Goal: Transaction & Acquisition: Purchase product/service

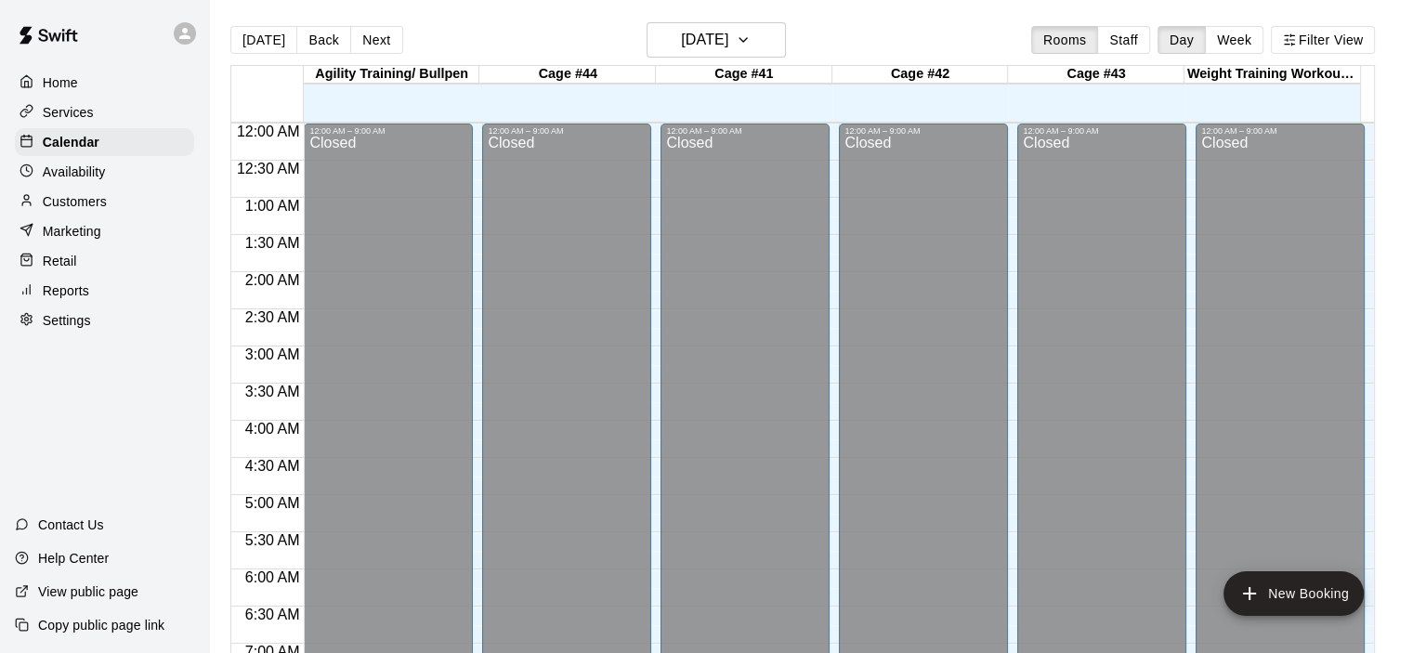
scroll to position [1136, 0]
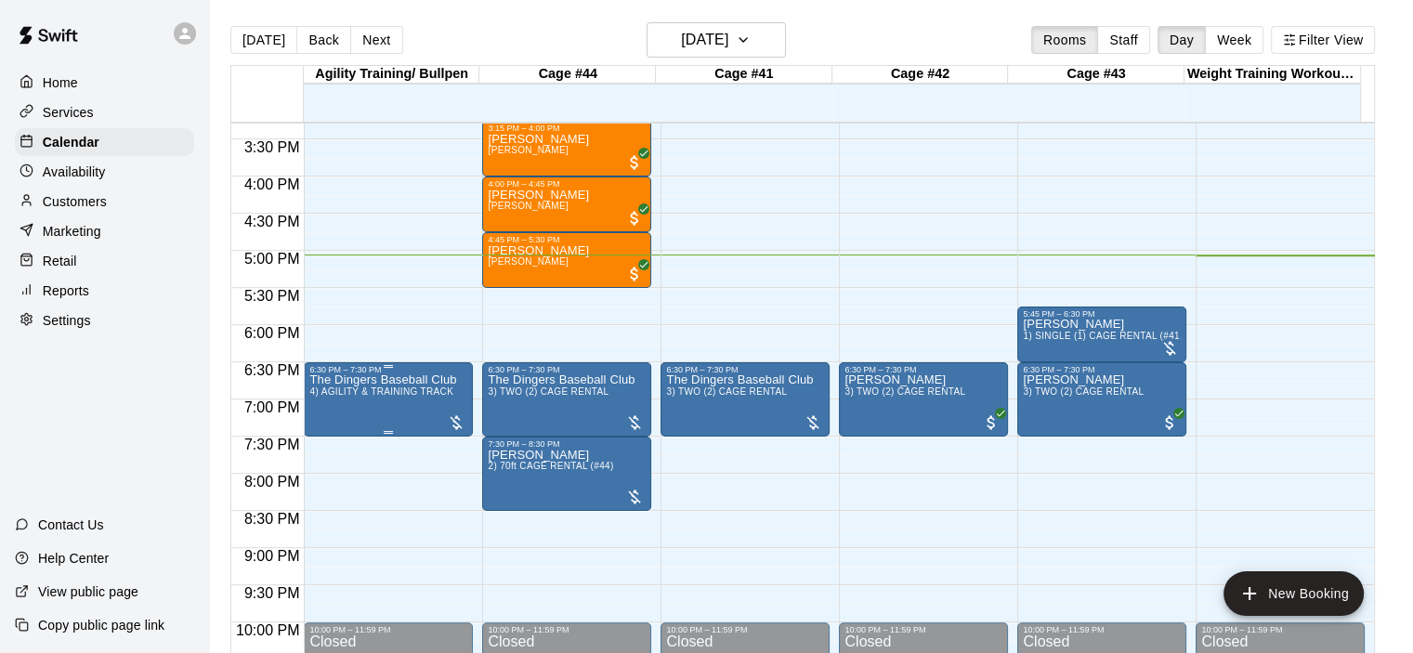
click at [405, 380] on p "The Dingers Baseball Club" at bounding box center [382, 380] width 147 height 0
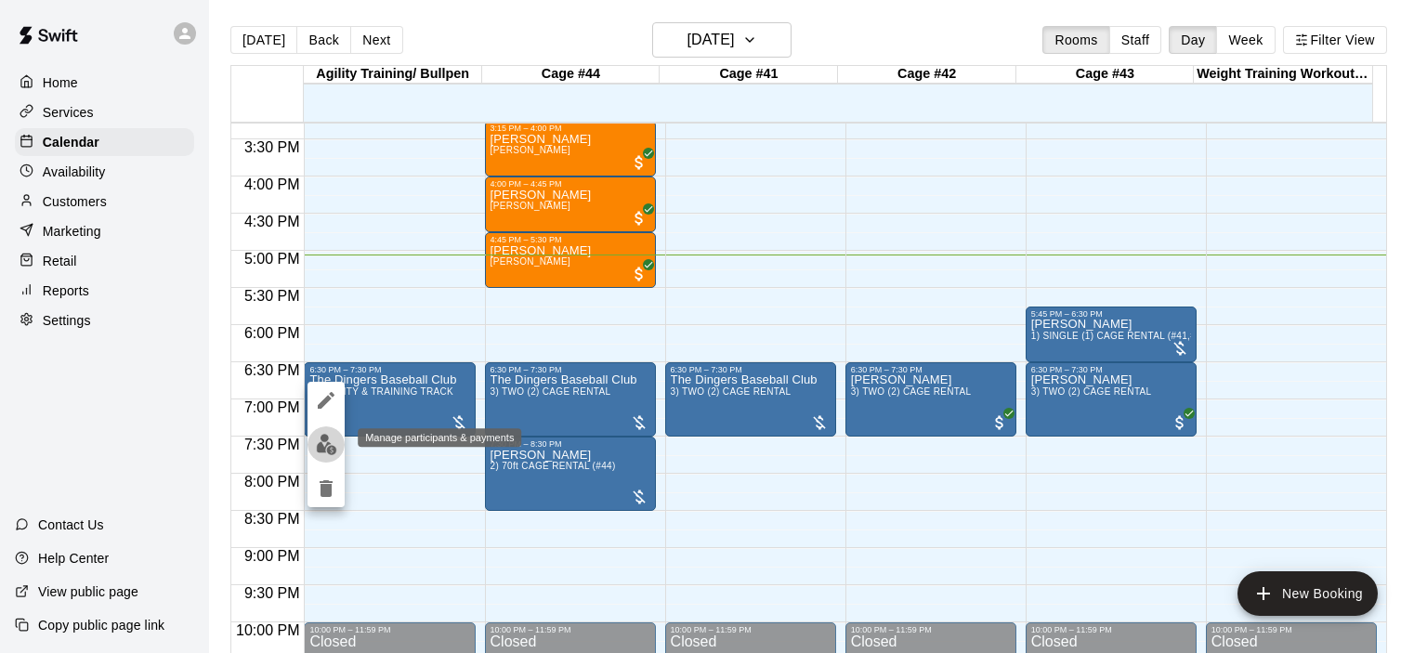
click at [323, 445] on img "edit" at bounding box center [326, 444] width 21 height 21
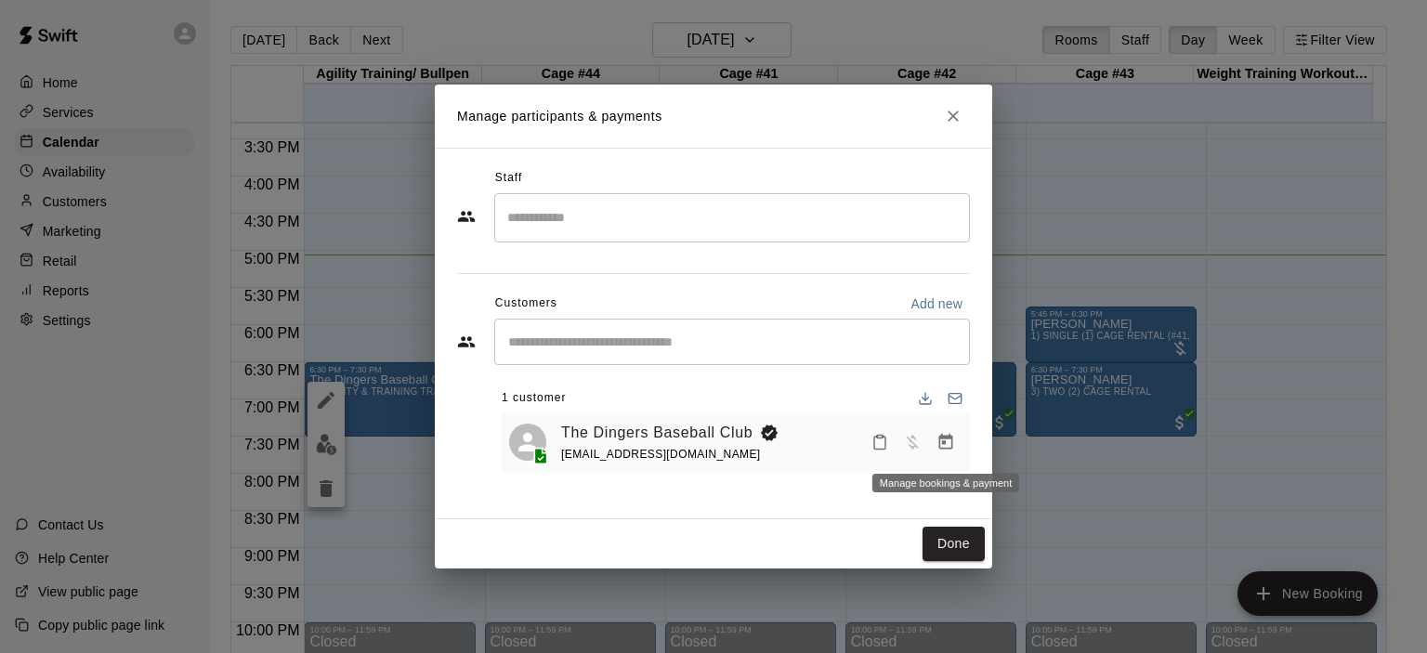
click at [948, 444] on icon "Manage bookings & payment" at bounding box center [945, 442] width 19 height 19
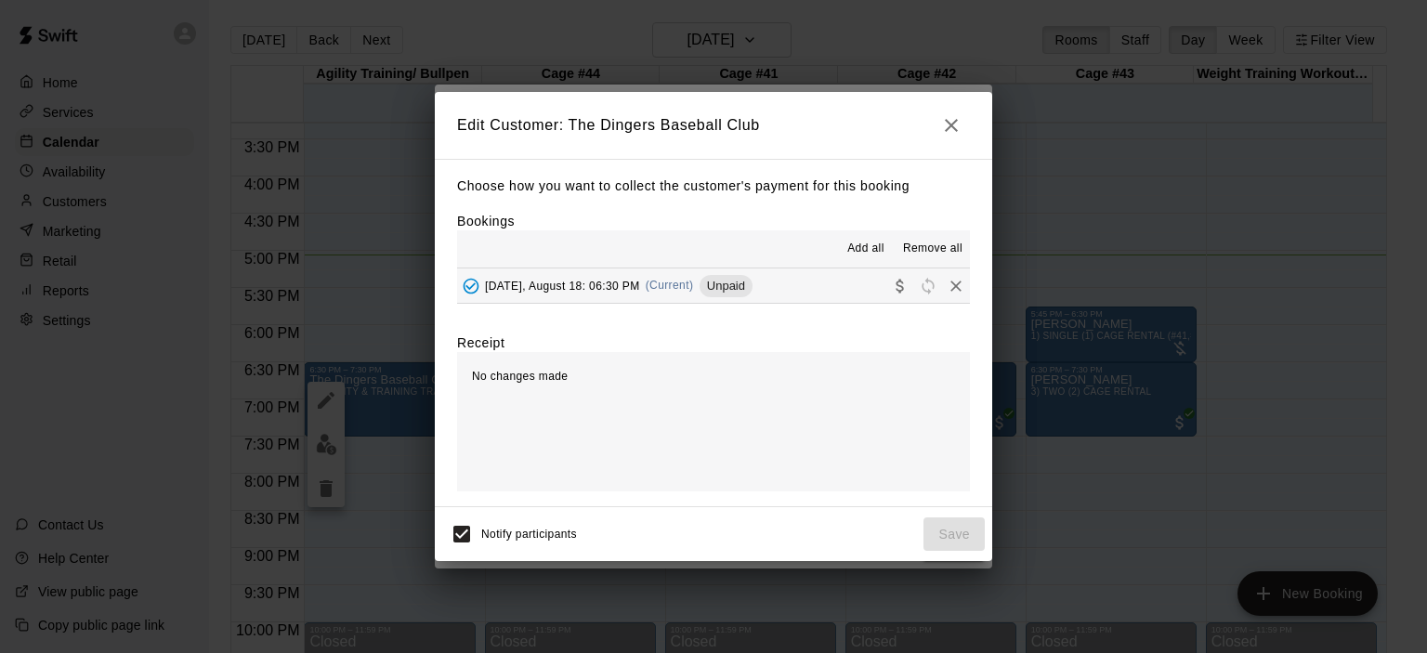
click at [667, 281] on span "(Current)" at bounding box center [670, 285] width 48 height 13
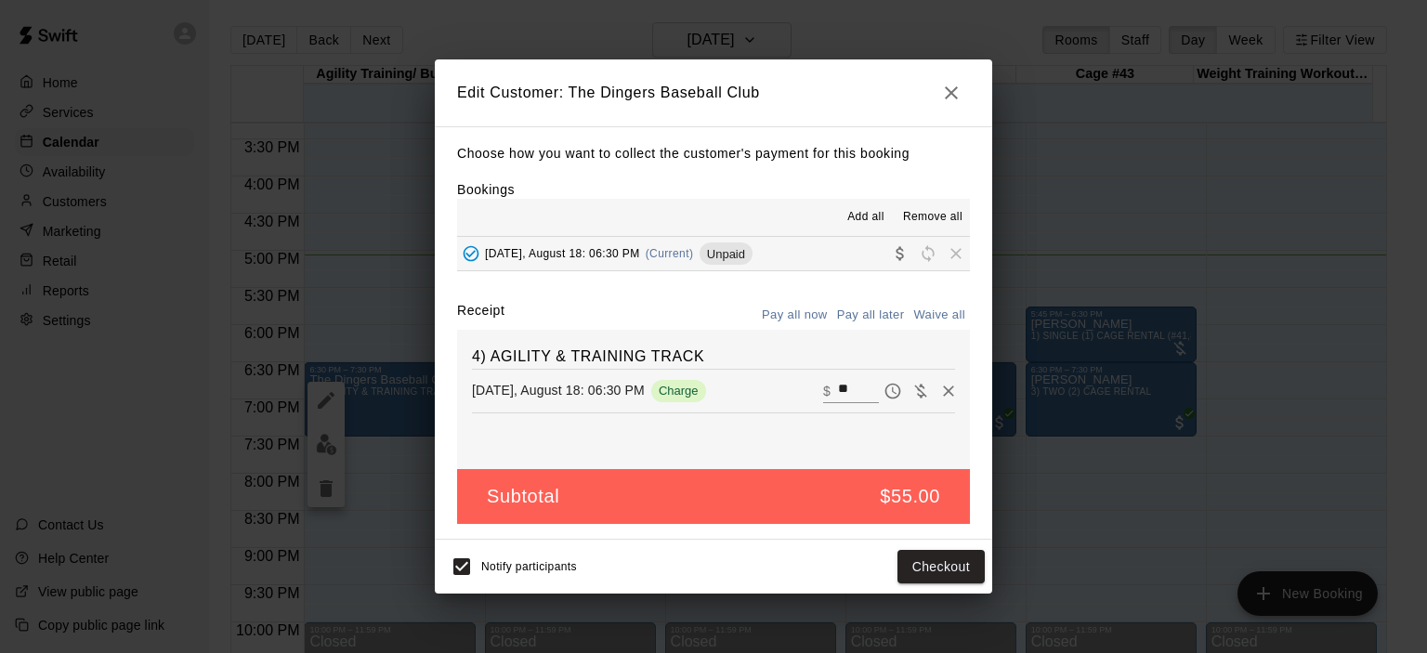
click at [936, 321] on button "Waive all" at bounding box center [939, 315] width 61 height 29
type input "*"
click at [966, 573] on button "Save" at bounding box center [953, 567] width 61 height 34
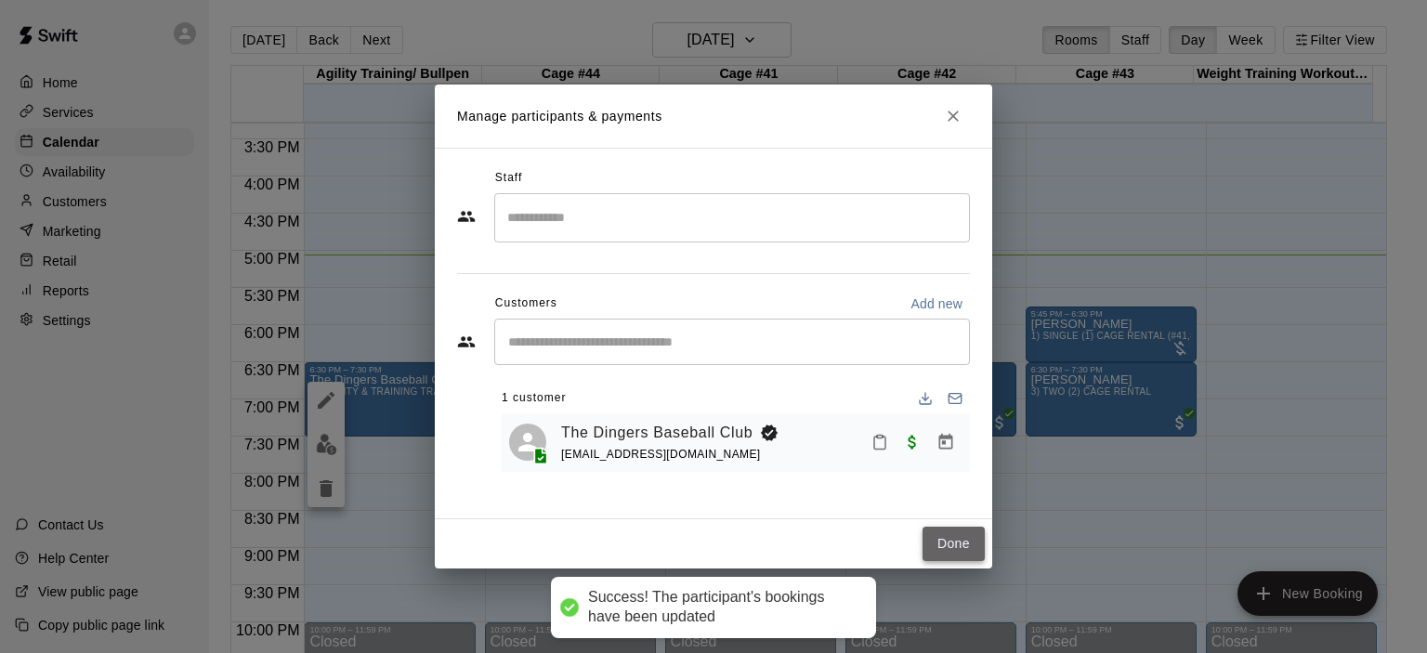
click at [949, 544] on button "Done" at bounding box center [954, 544] width 62 height 34
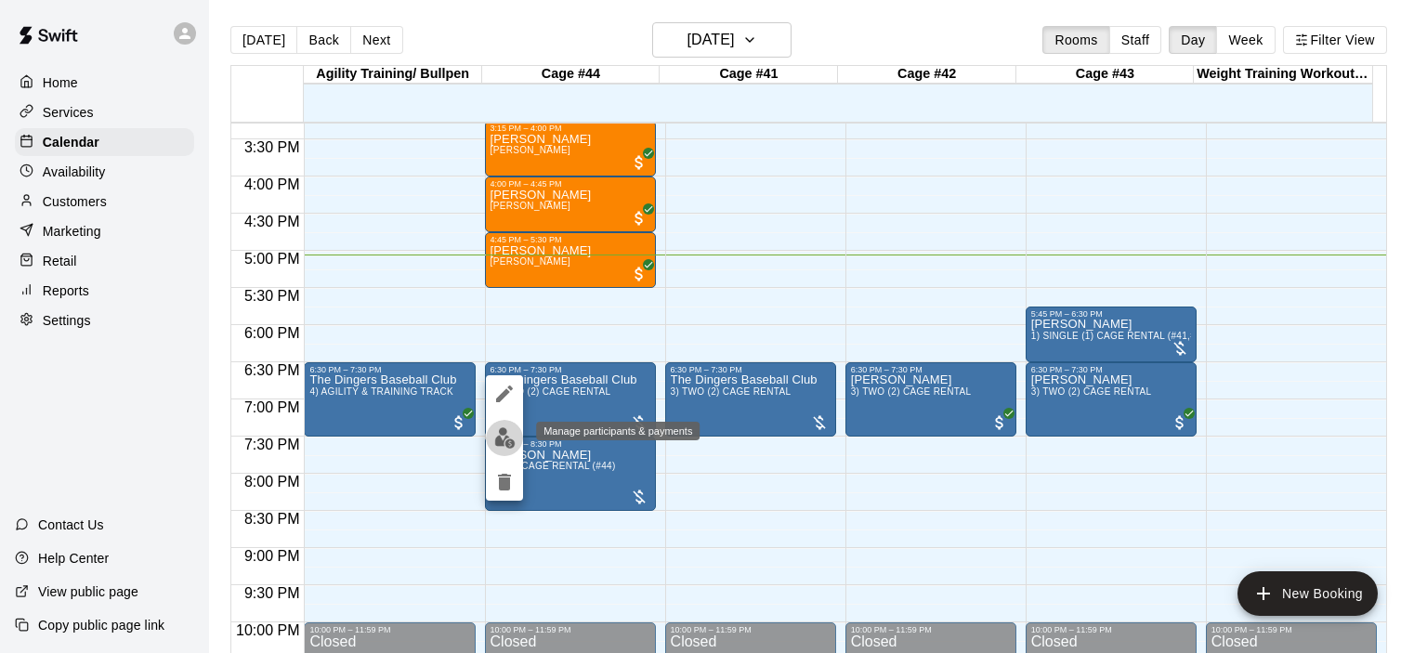
click at [509, 438] on img "edit" at bounding box center [504, 437] width 21 height 21
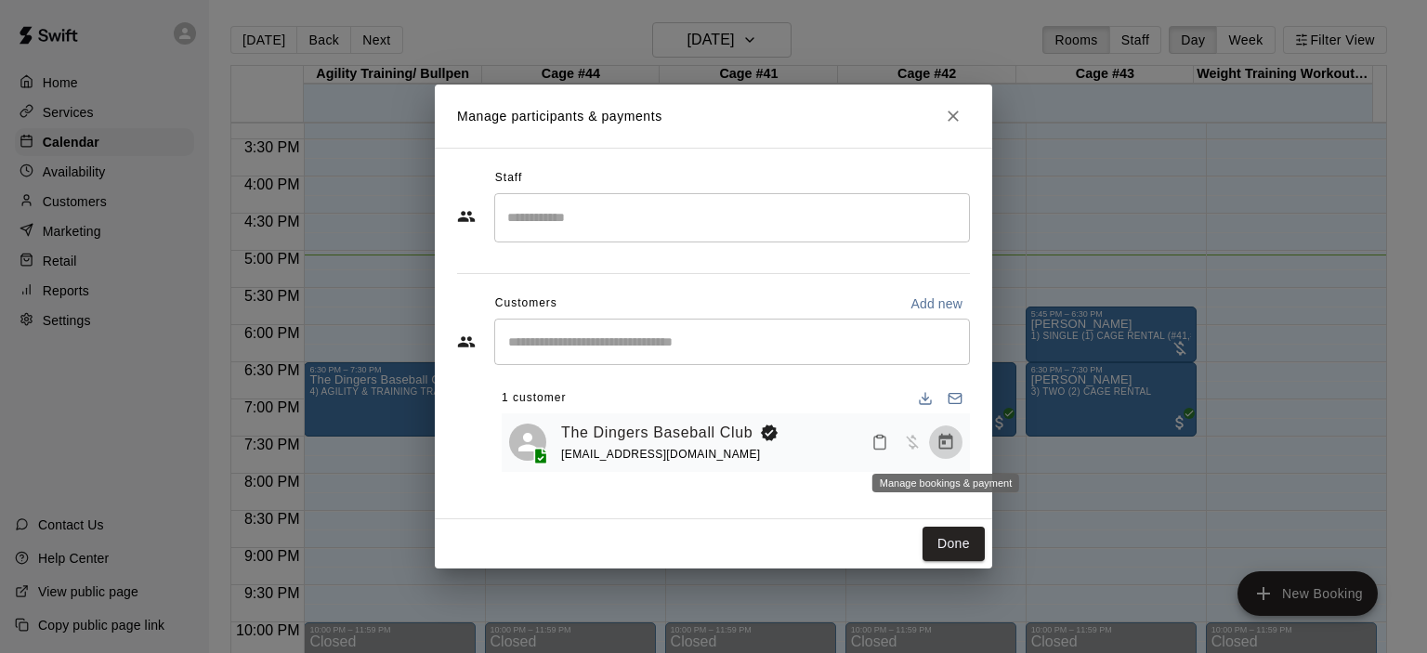
click at [942, 442] on icon "Manage bookings & payment" at bounding box center [946, 442] width 14 height 16
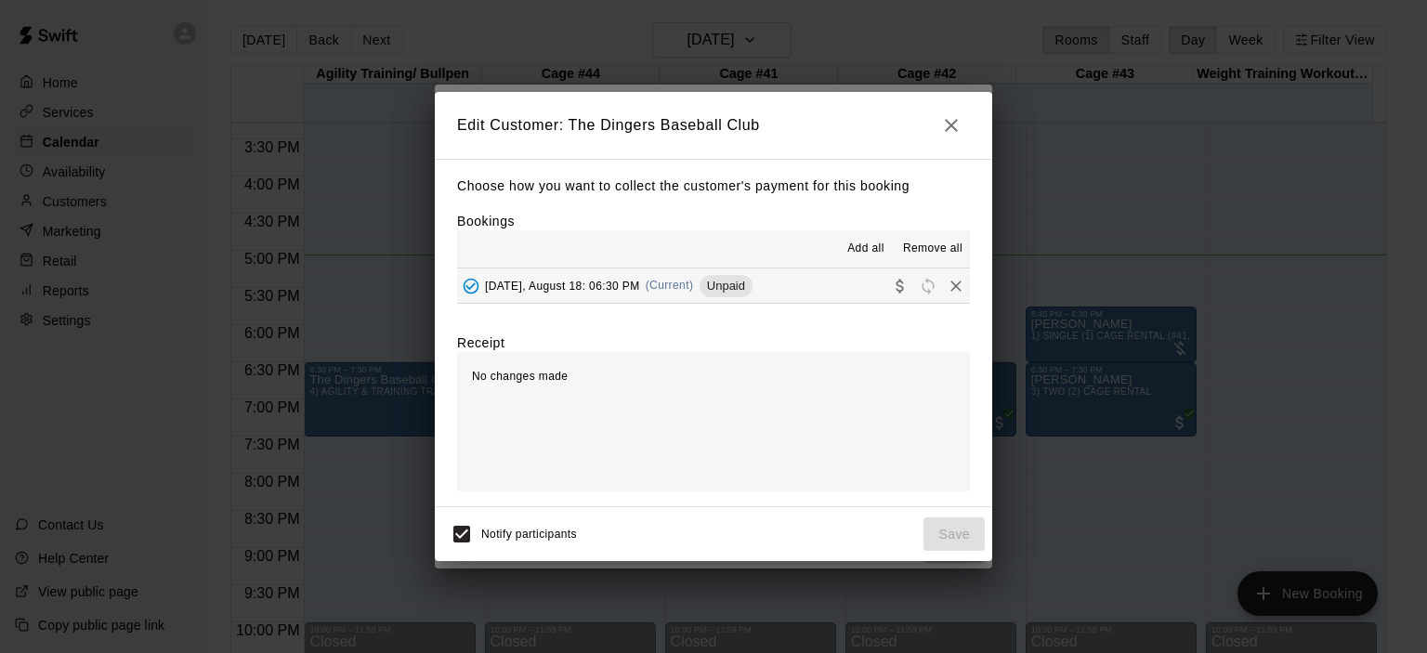
click at [676, 285] on span "(Current)" at bounding box center [670, 285] width 48 height 13
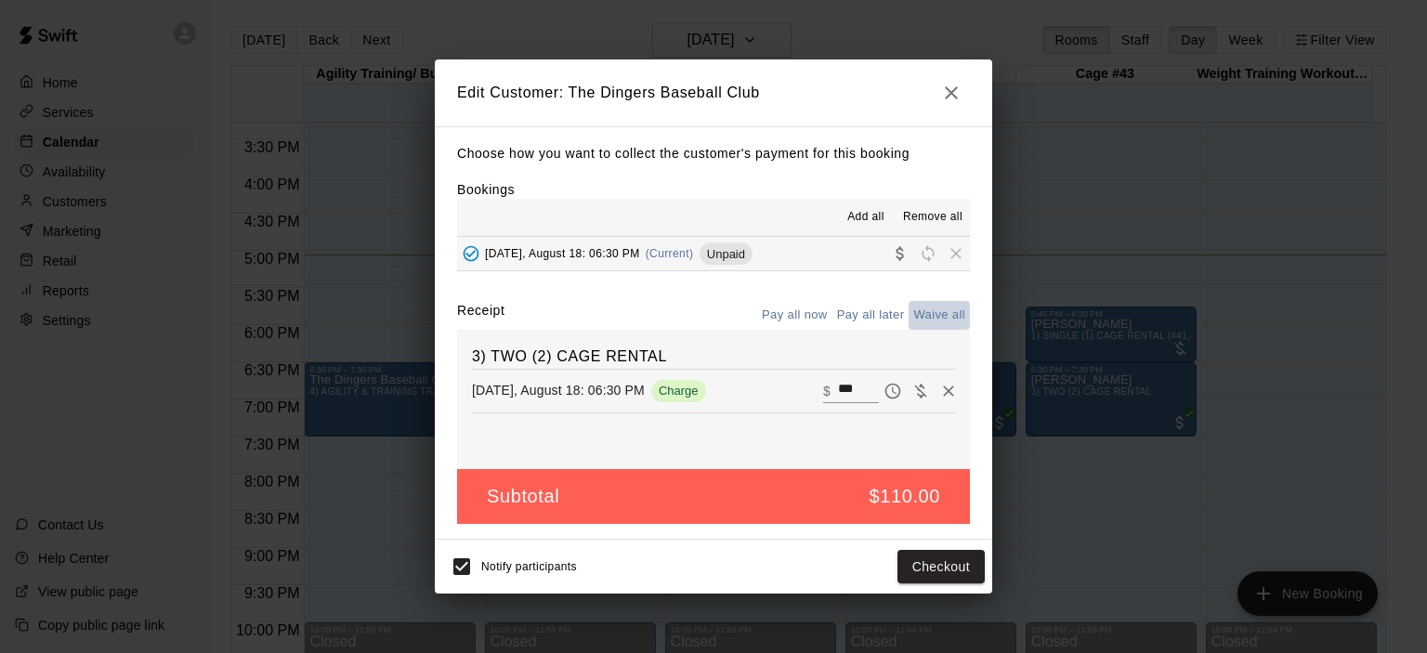
click at [956, 312] on button "Waive all" at bounding box center [939, 315] width 61 height 29
type input "*"
click at [955, 568] on button "Save" at bounding box center [953, 567] width 61 height 34
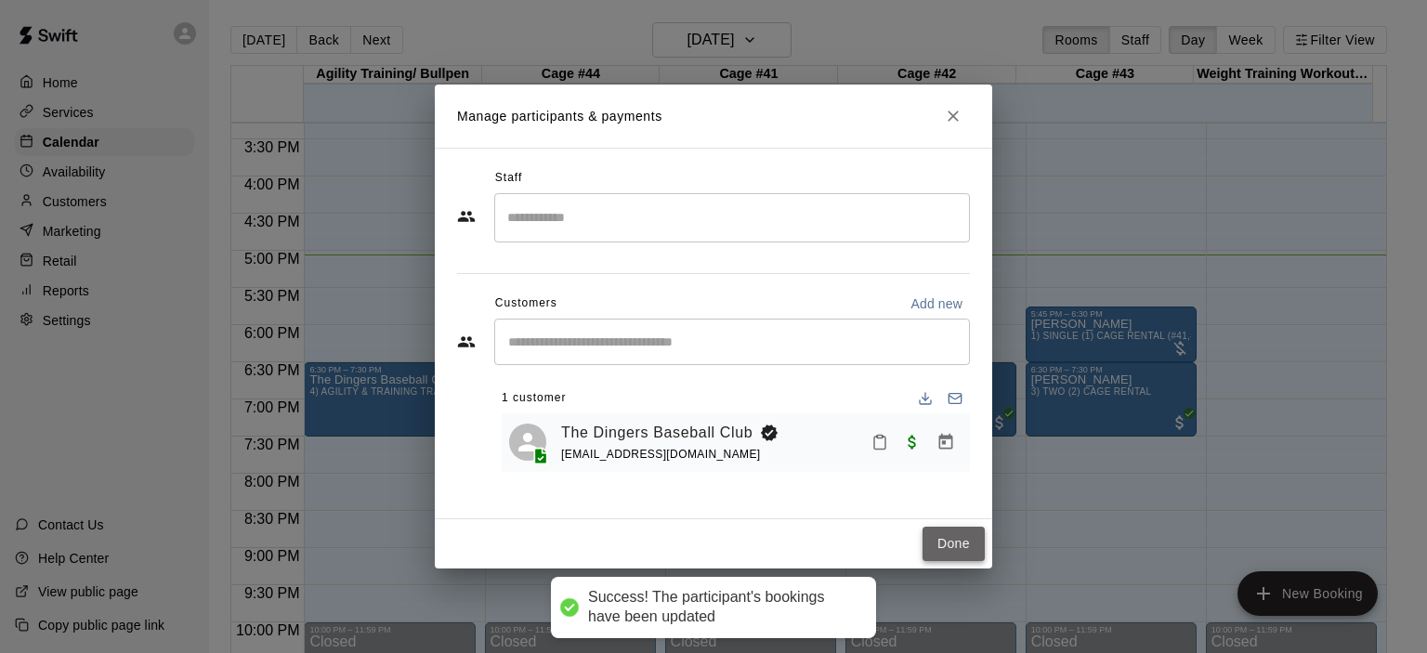
click at [972, 546] on button "Done" at bounding box center [954, 544] width 62 height 34
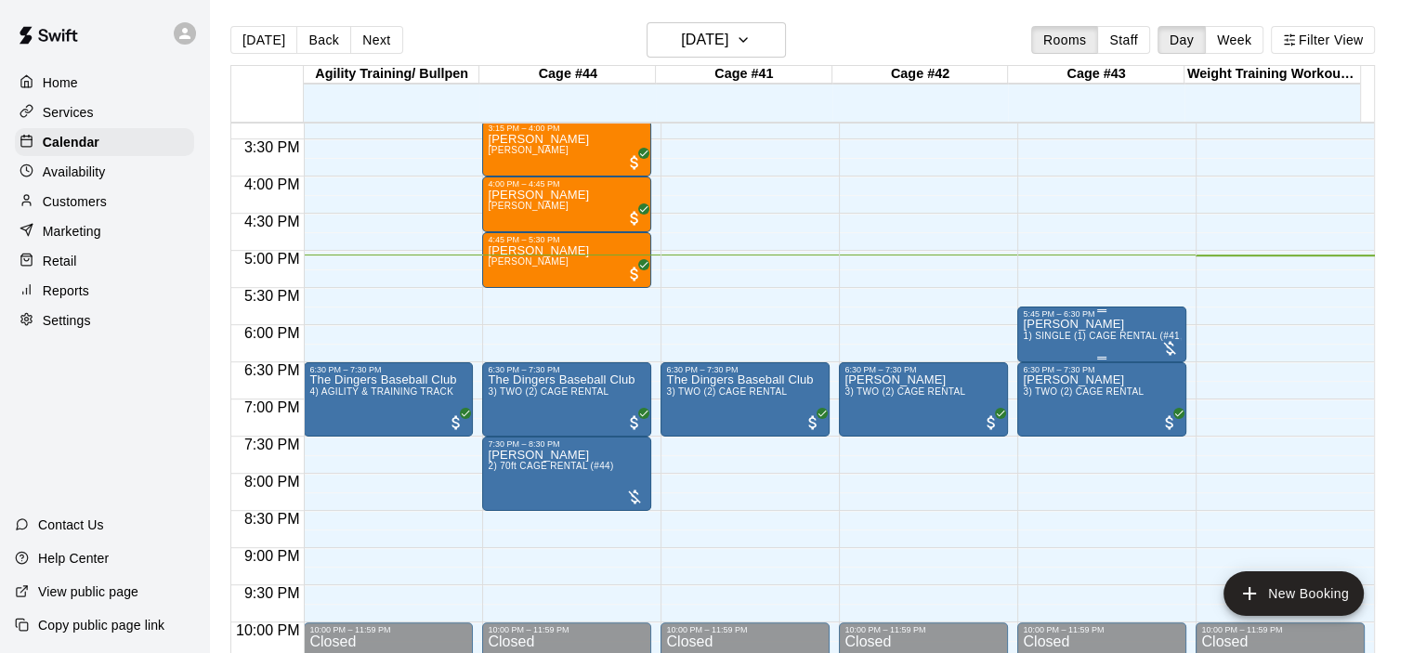
click at [1061, 324] on p "[PERSON_NAME]" at bounding box center [1102, 324] width 158 height 0
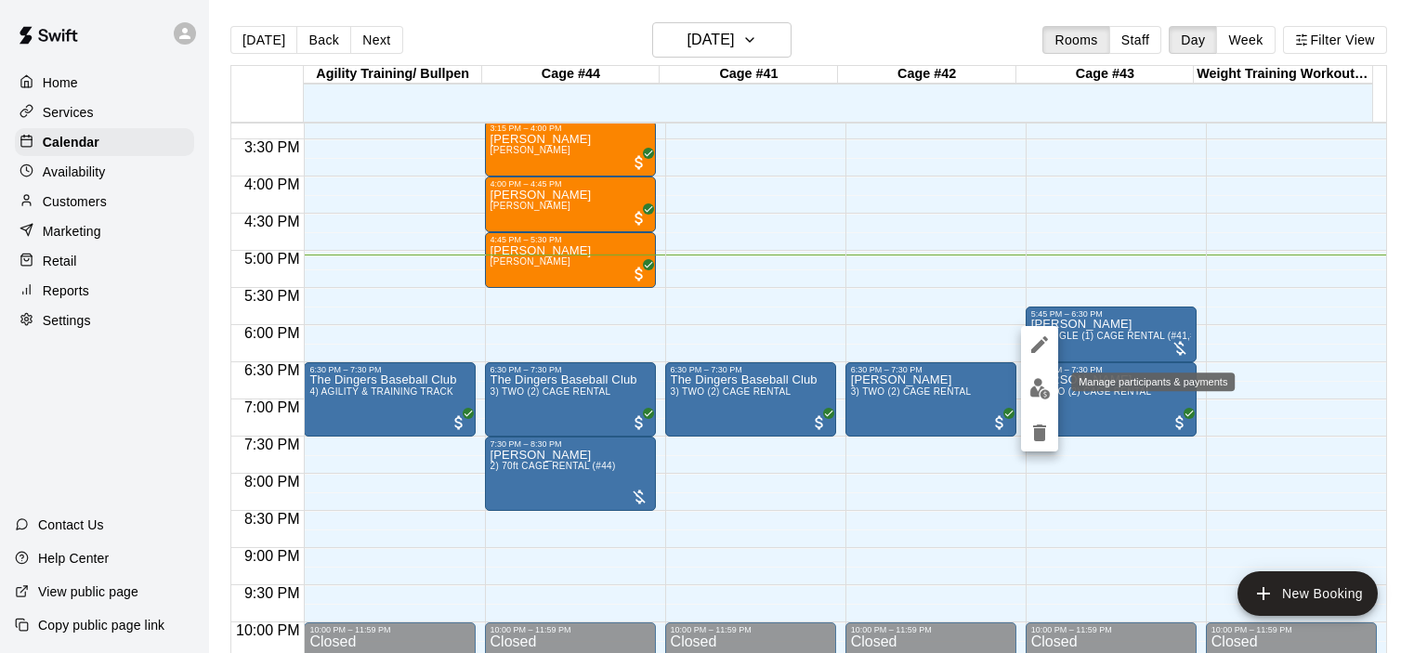
click at [1038, 390] on img "edit" at bounding box center [1039, 388] width 21 height 21
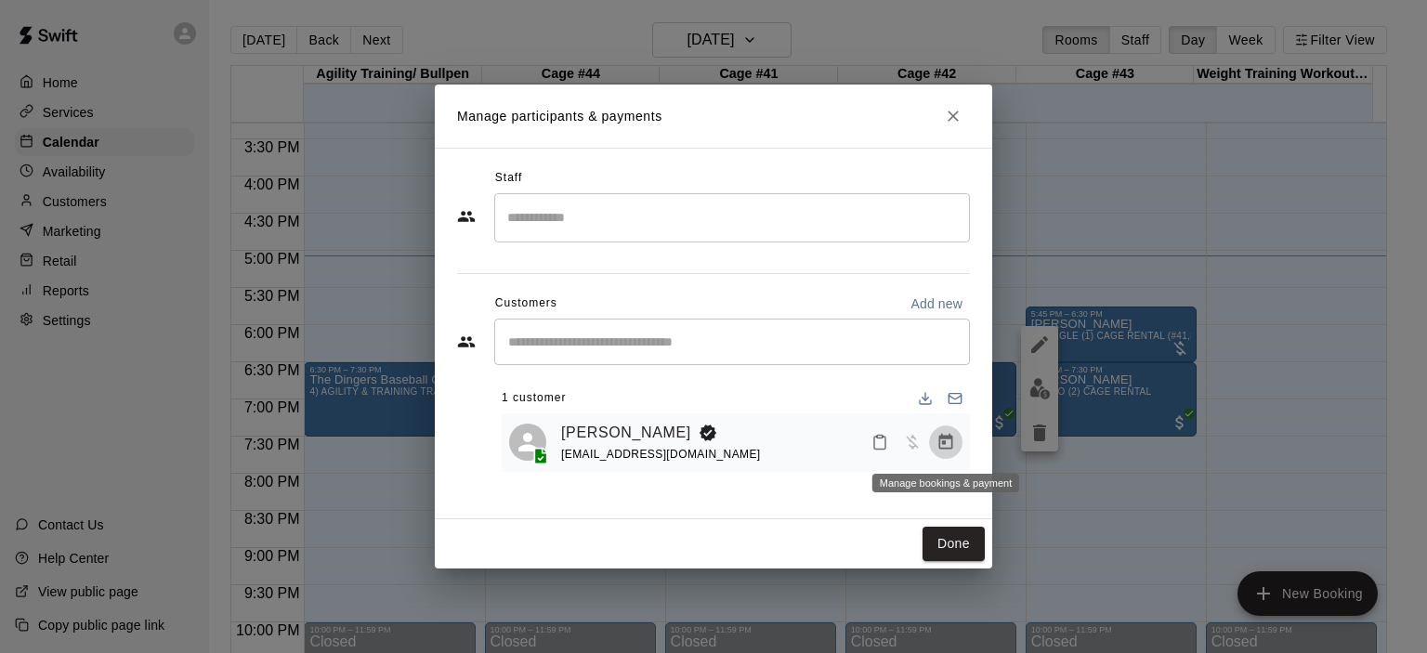
click at [950, 448] on icon "Manage bookings & payment" at bounding box center [945, 442] width 19 height 19
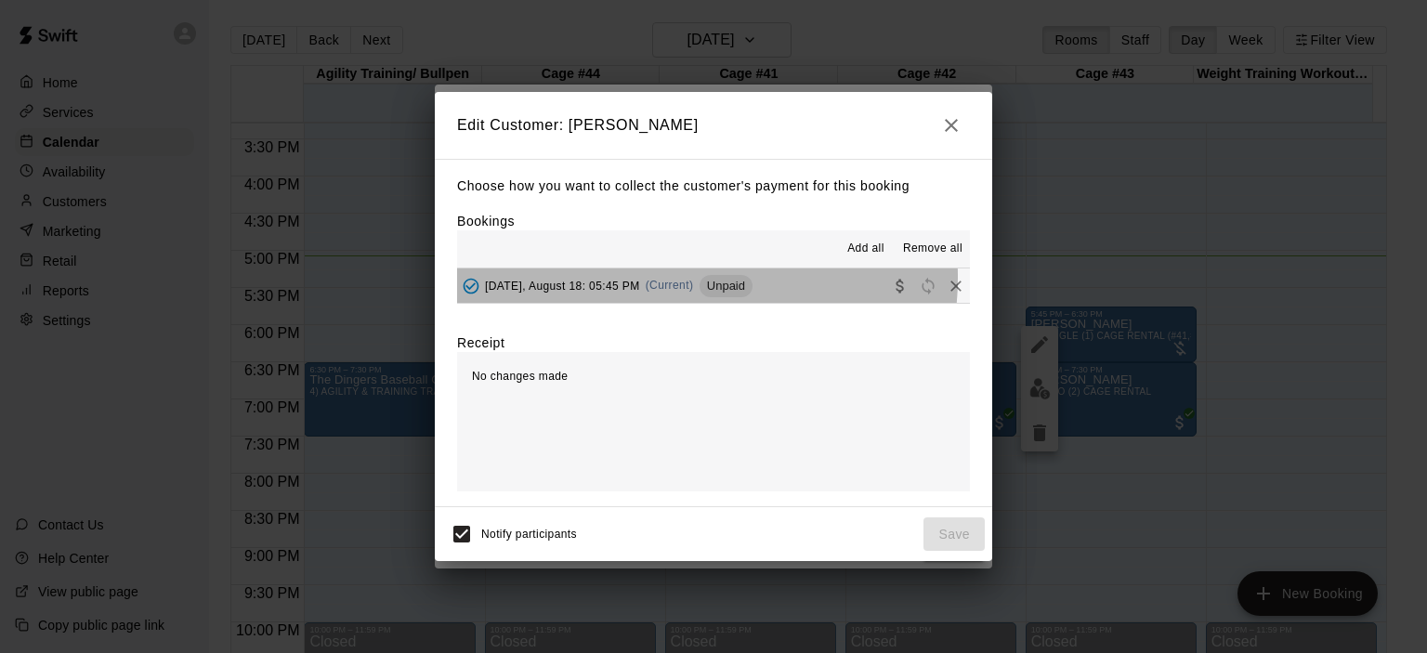
click at [672, 280] on div "[DATE], August 18: 05:45 PM (Current) Unpaid" at bounding box center [604, 286] width 295 height 28
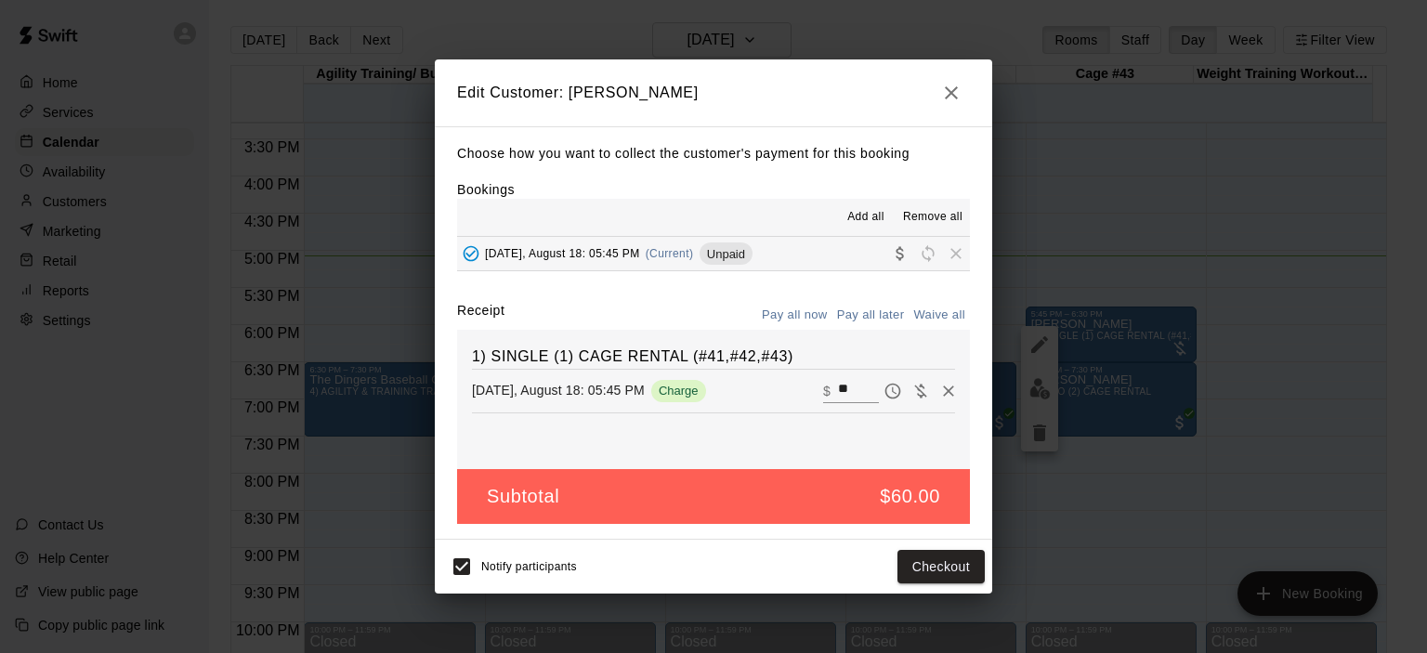
click at [844, 387] on input "**" at bounding box center [858, 391] width 41 height 24
type input "*"
type input "**"
click at [939, 558] on button "Checkout" at bounding box center [940, 567] width 87 height 34
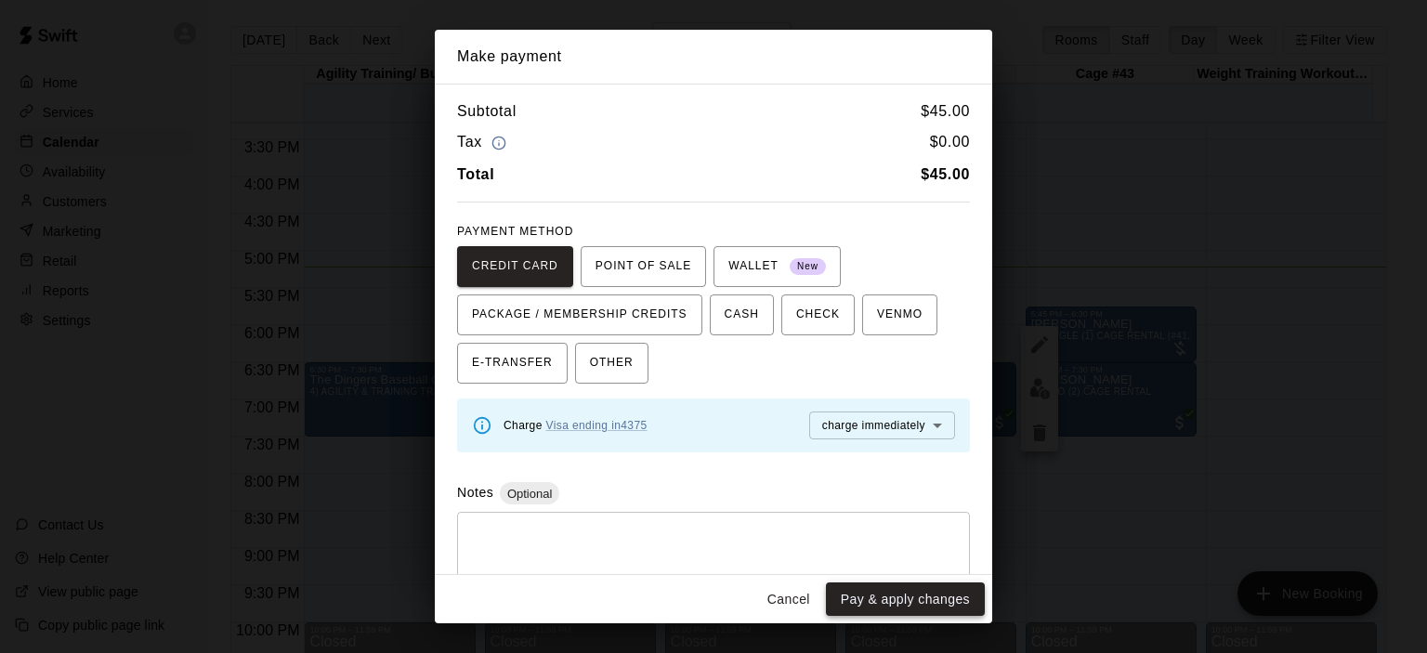
click at [902, 603] on button "Pay & apply changes" at bounding box center [905, 599] width 159 height 34
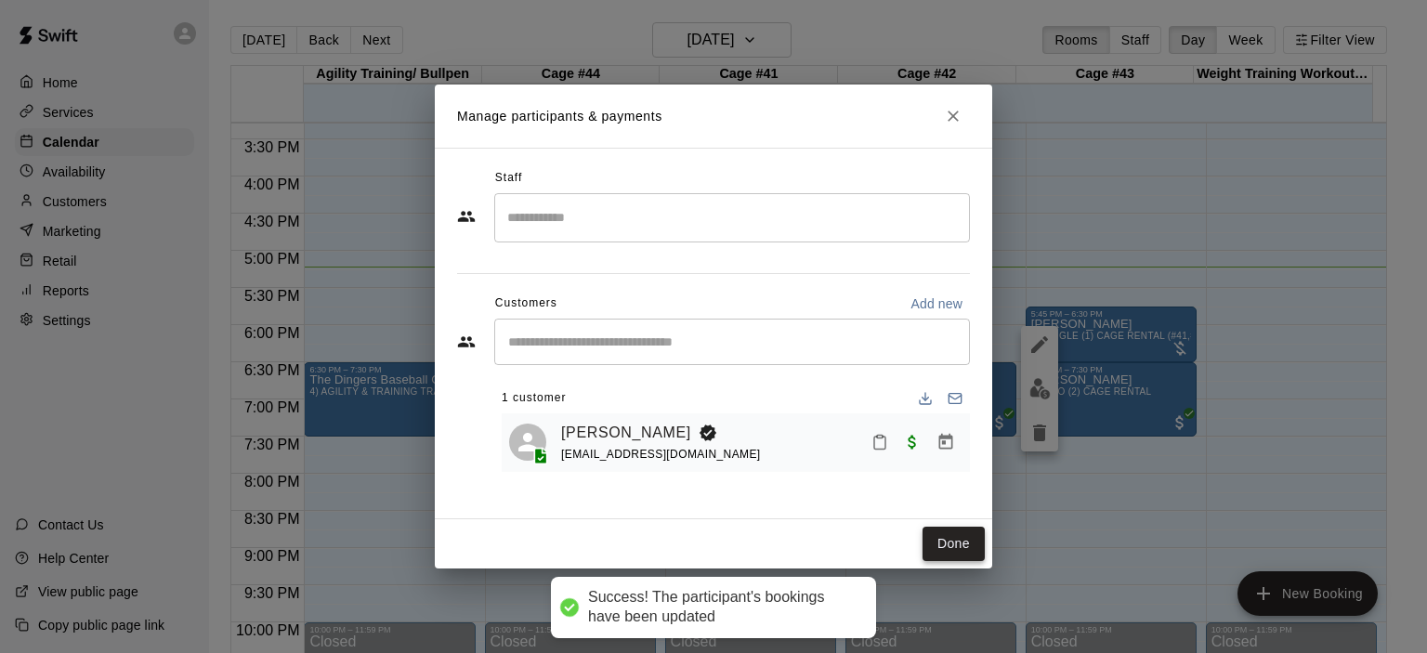
click at [940, 547] on button "Done" at bounding box center [954, 544] width 62 height 34
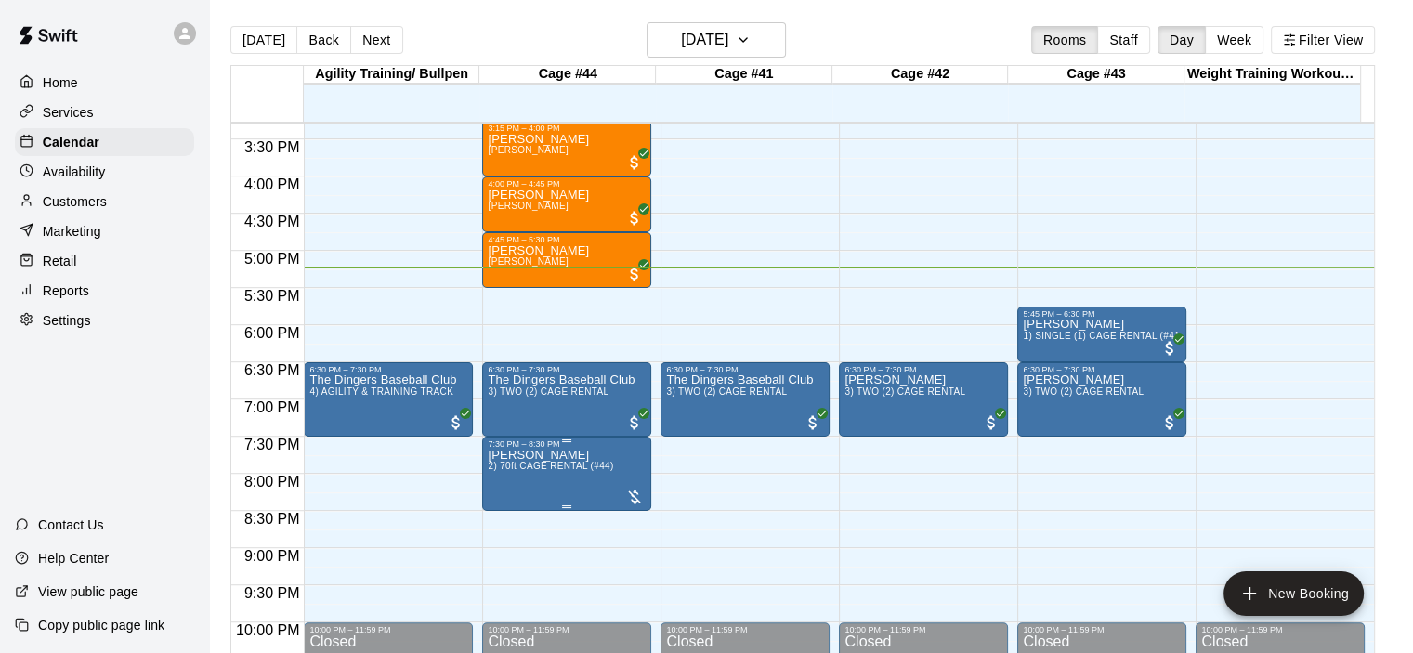
click at [583, 471] on span "2) 70ft CAGE RENTAL (#44)" at bounding box center [550, 466] width 125 height 10
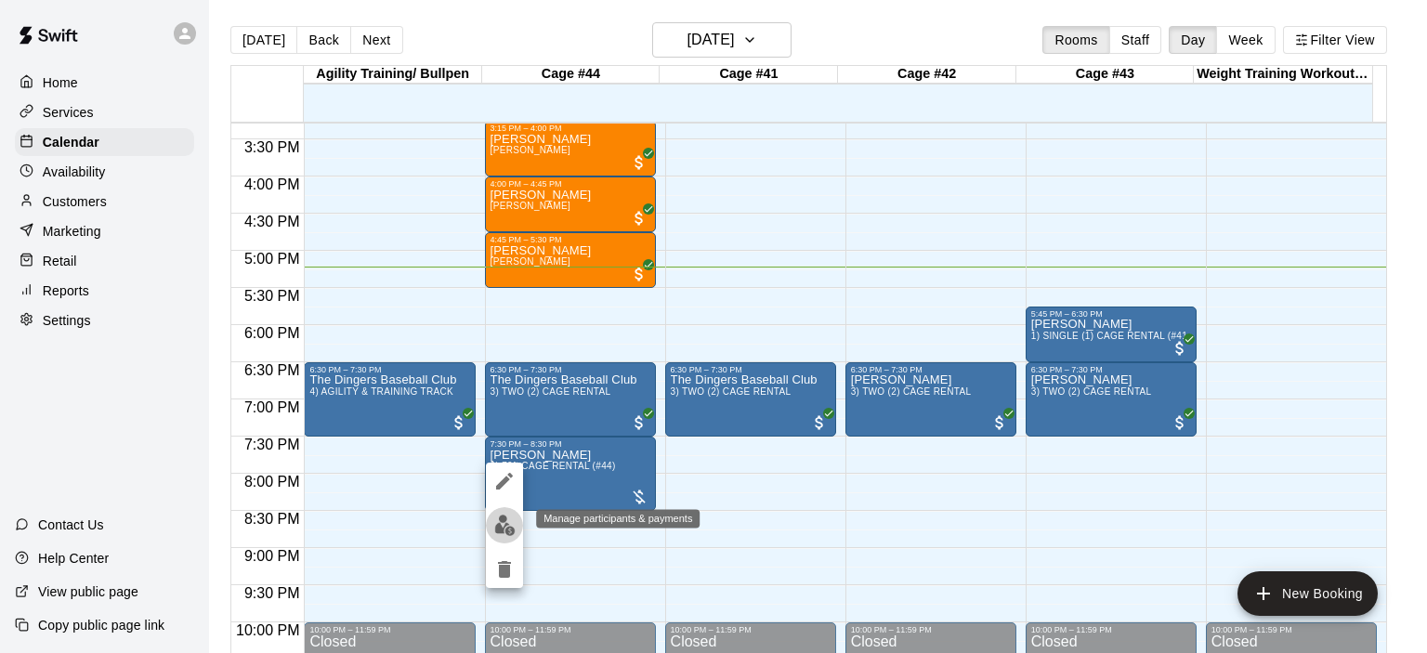
click at [502, 524] on img "edit" at bounding box center [504, 525] width 21 height 21
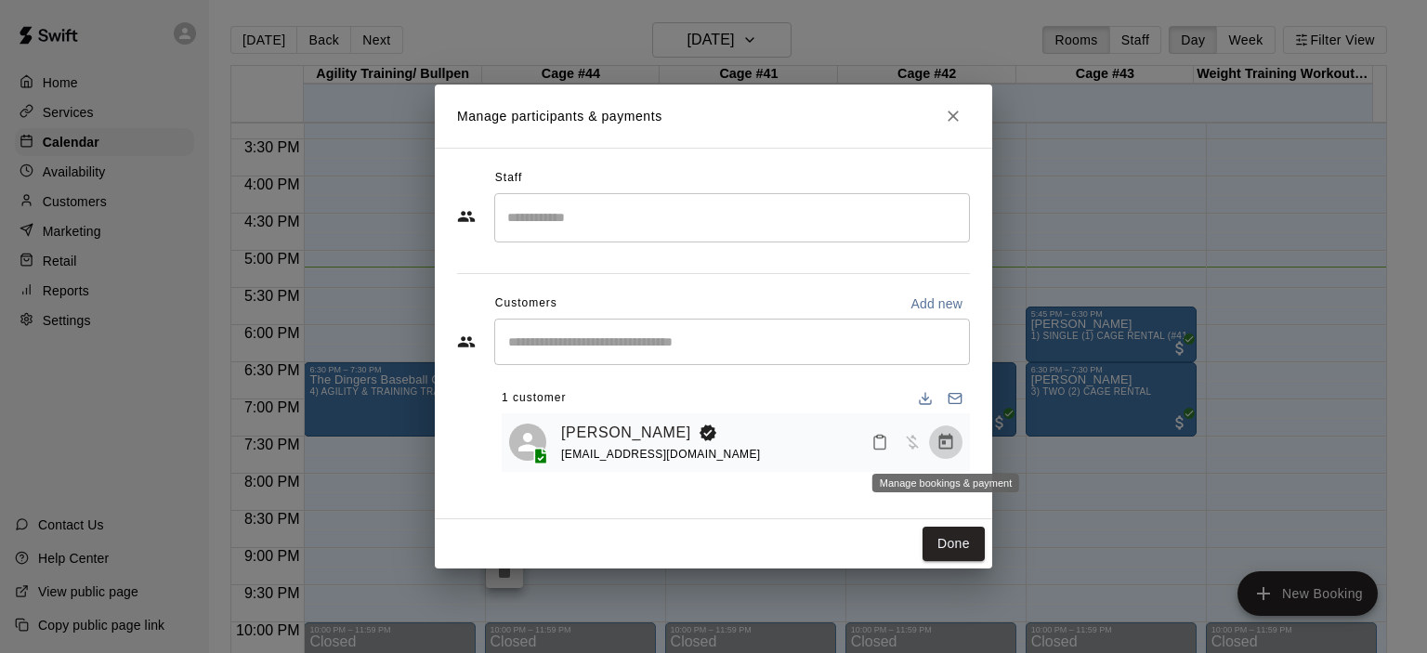
click at [942, 445] on icon "Manage bookings & payment" at bounding box center [946, 442] width 14 height 16
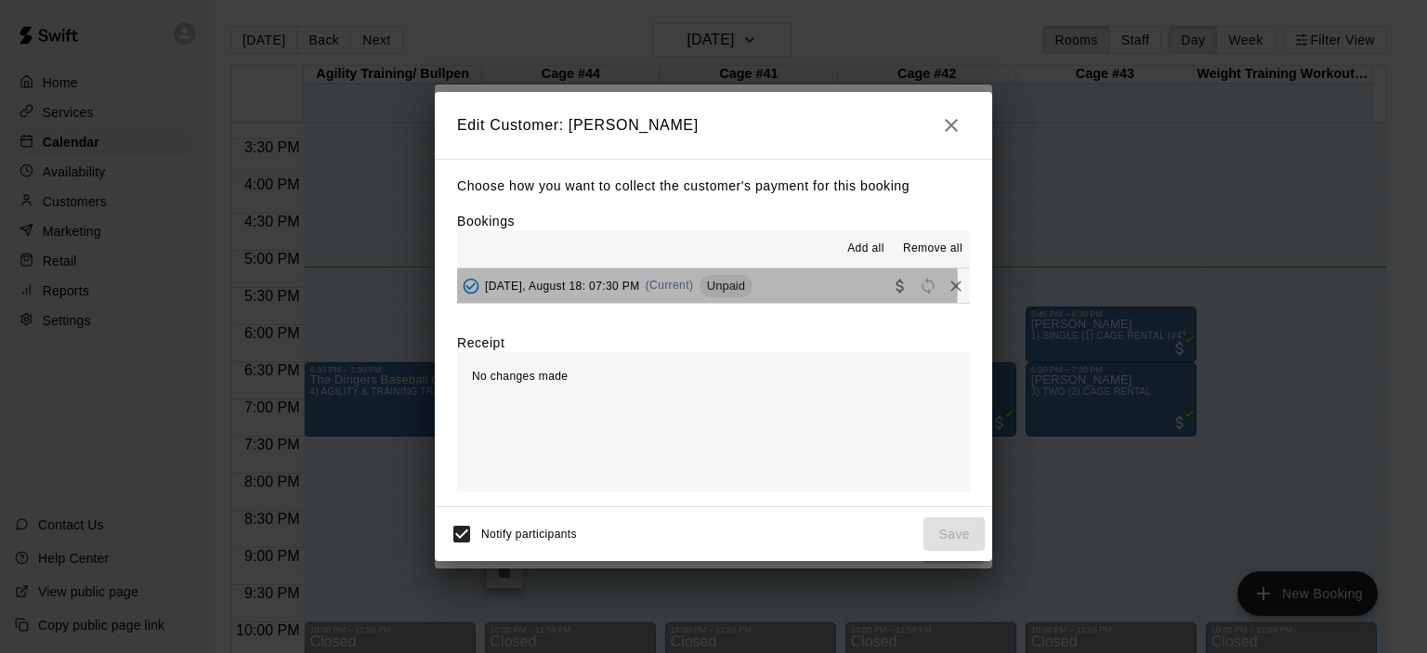
click at [684, 286] on span "(Current)" at bounding box center [670, 285] width 48 height 13
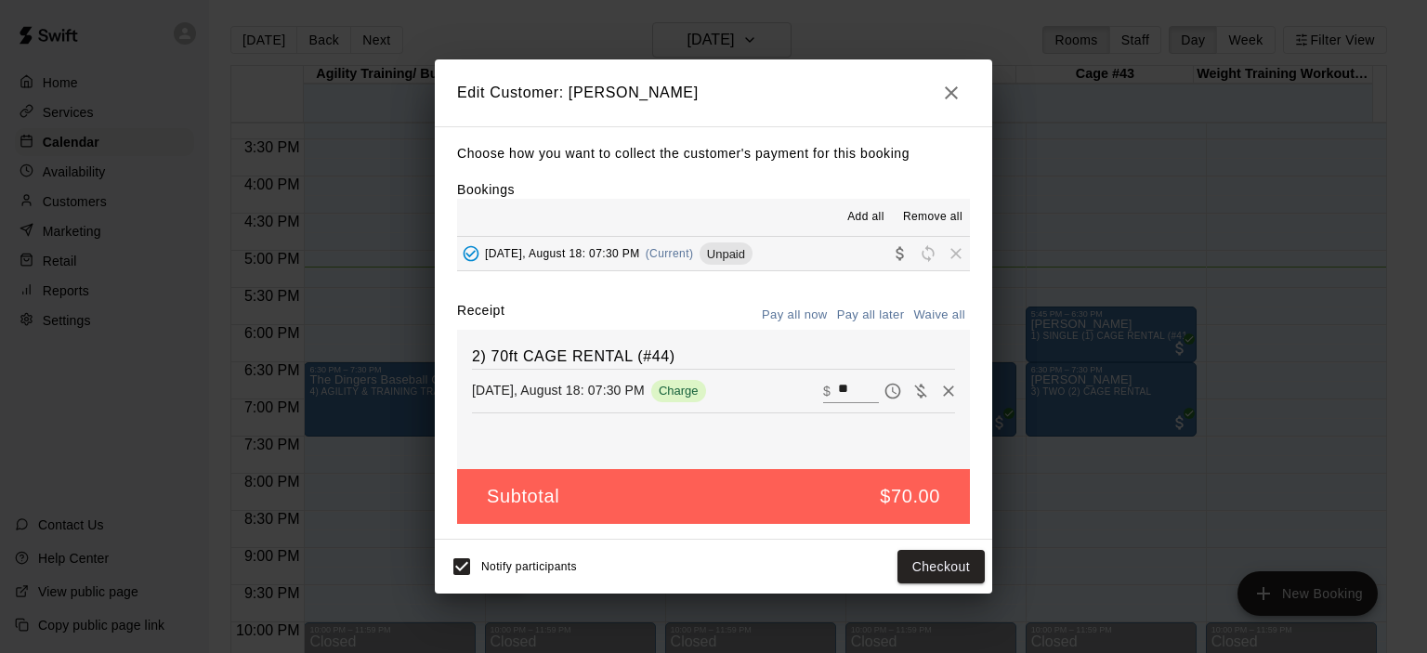
click at [838, 387] on input "**" at bounding box center [858, 391] width 41 height 24
type input "*"
type input "**"
click at [965, 575] on button "Checkout" at bounding box center [940, 567] width 87 height 34
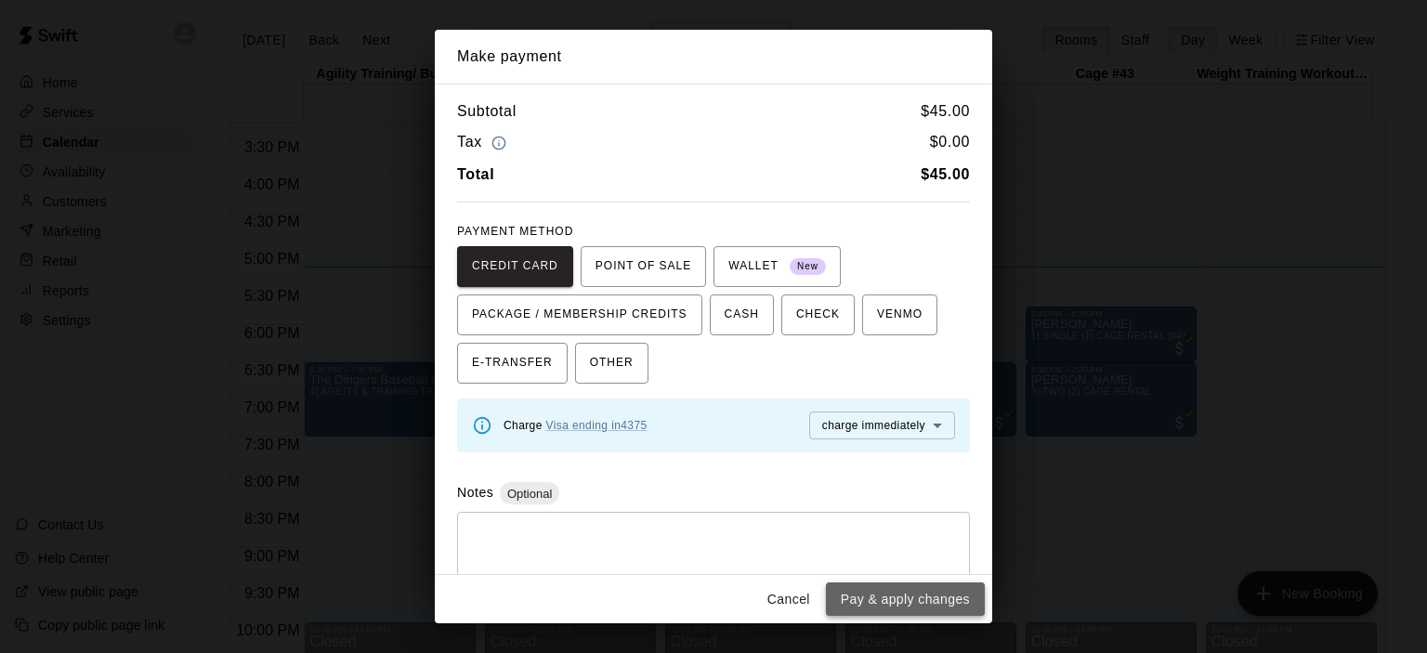
click at [937, 602] on button "Pay & apply changes" at bounding box center [905, 599] width 159 height 34
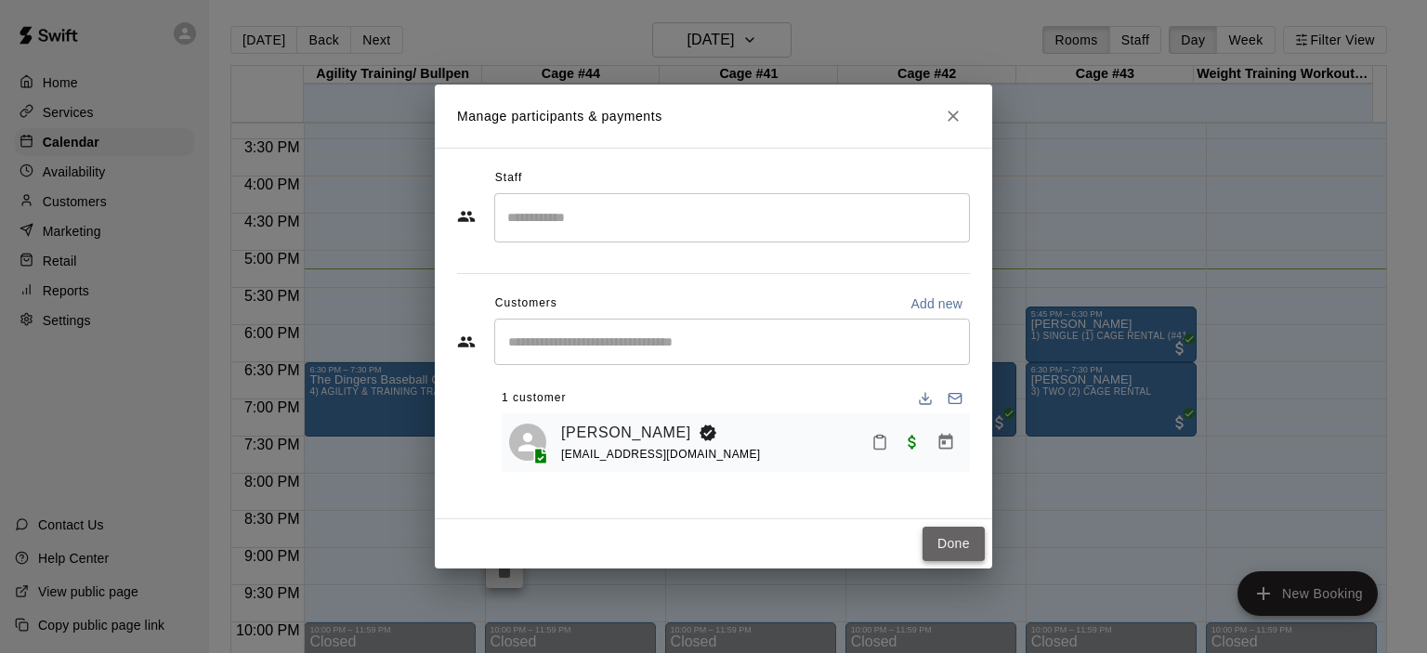
click at [970, 543] on button "Done" at bounding box center [954, 544] width 62 height 34
